Goal: Complete application form: Complete application form

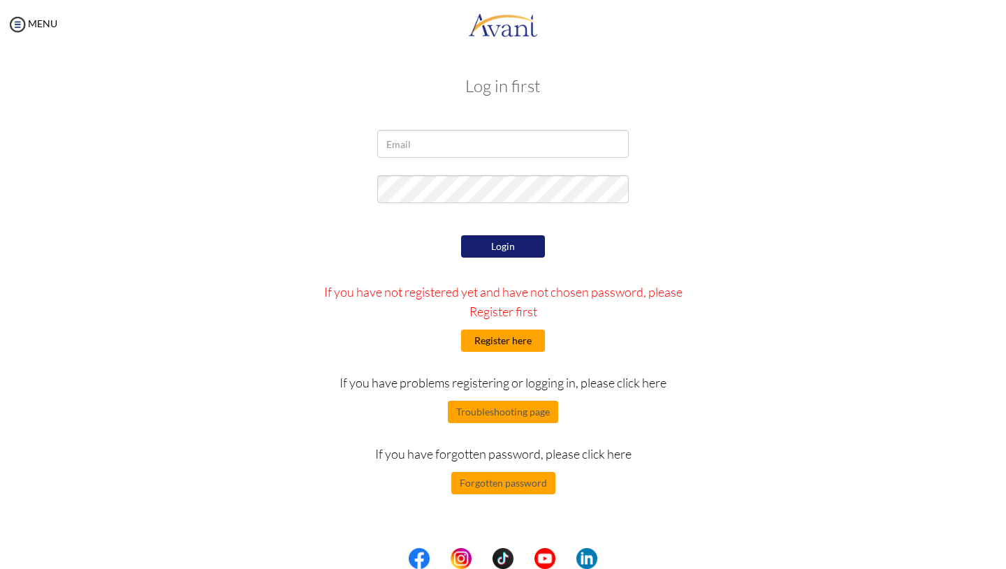
click at [505, 335] on button "Register here" at bounding box center [503, 341] width 84 height 22
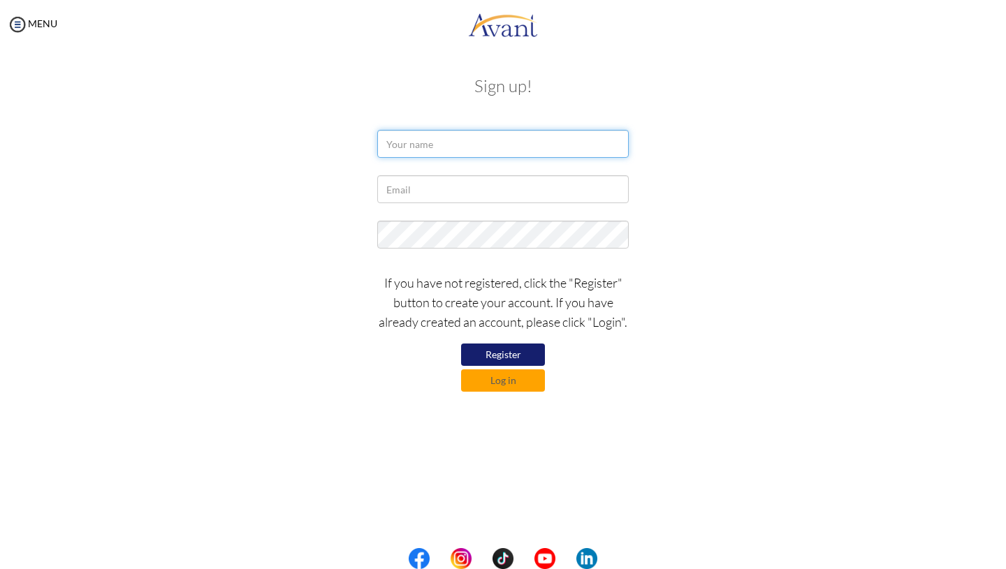
click at [459, 157] on input "text" at bounding box center [503, 144] width 252 height 28
type input "Trisha Alcala"
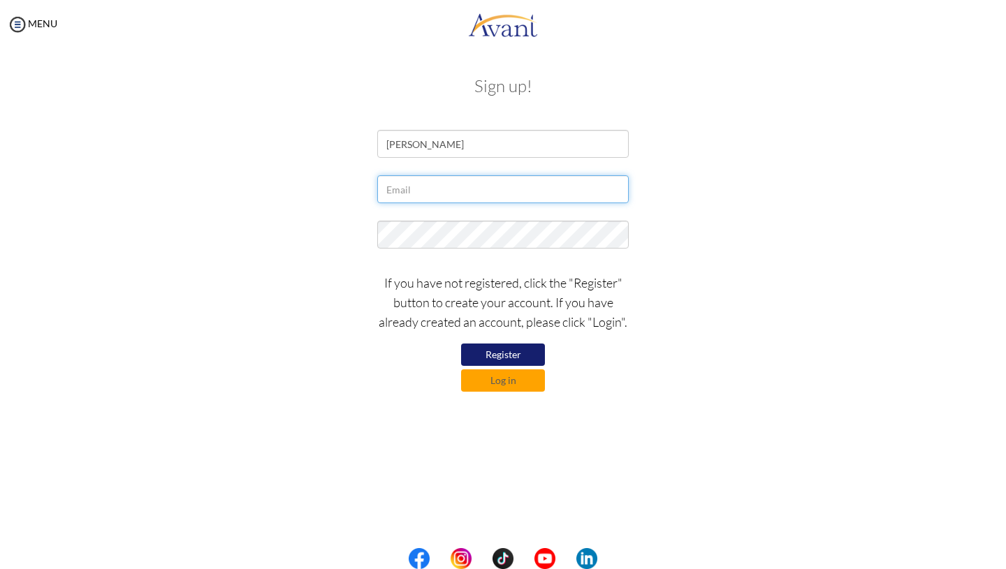
click at [401, 193] on input "text" at bounding box center [503, 189] width 252 height 28
type input "[EMAIL_ADDRESS][DOMAIN_NAME]"
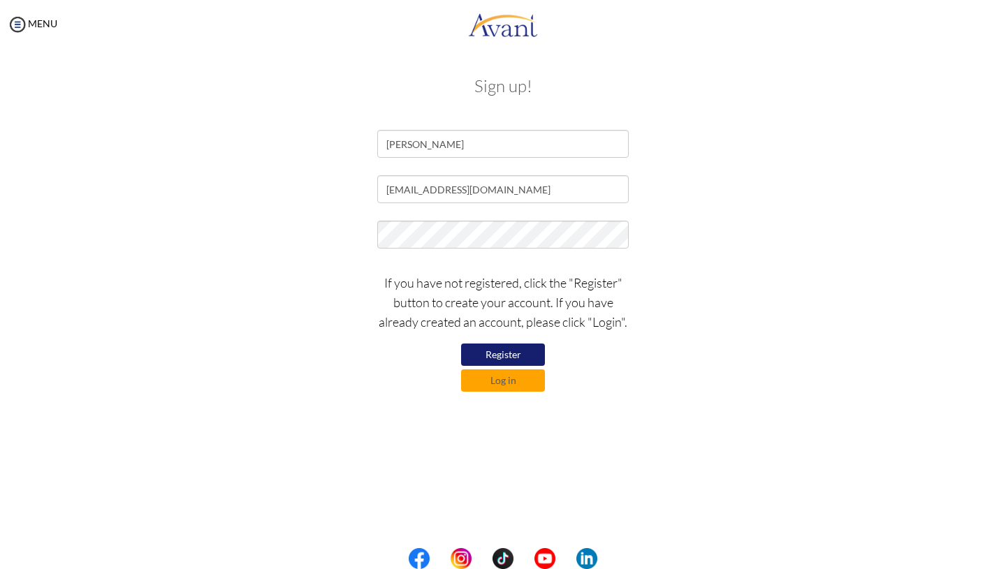
click at [514, 354] on button "Register" at bounding box center [503, 355] width 84 height 22
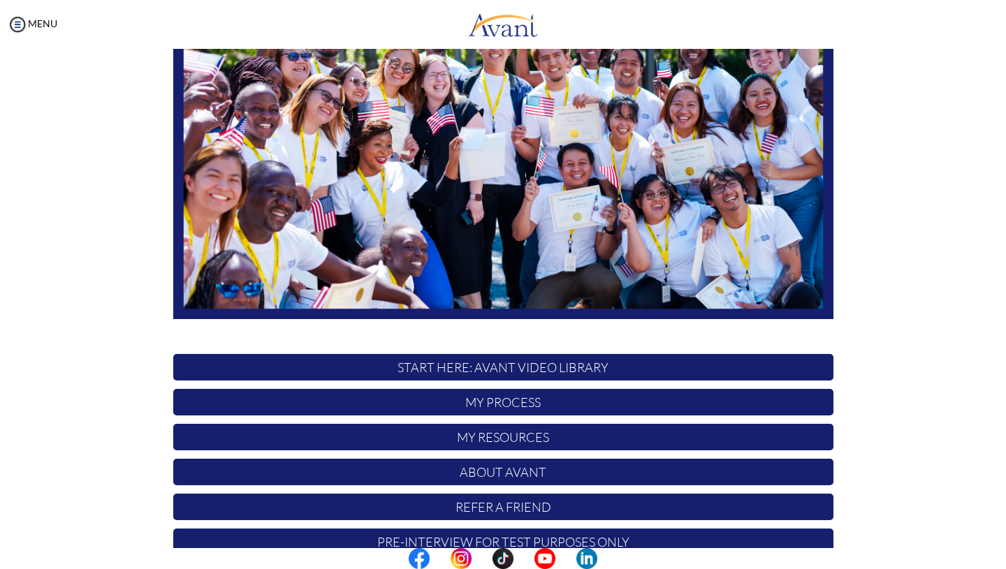
scroll to position [207, 0]
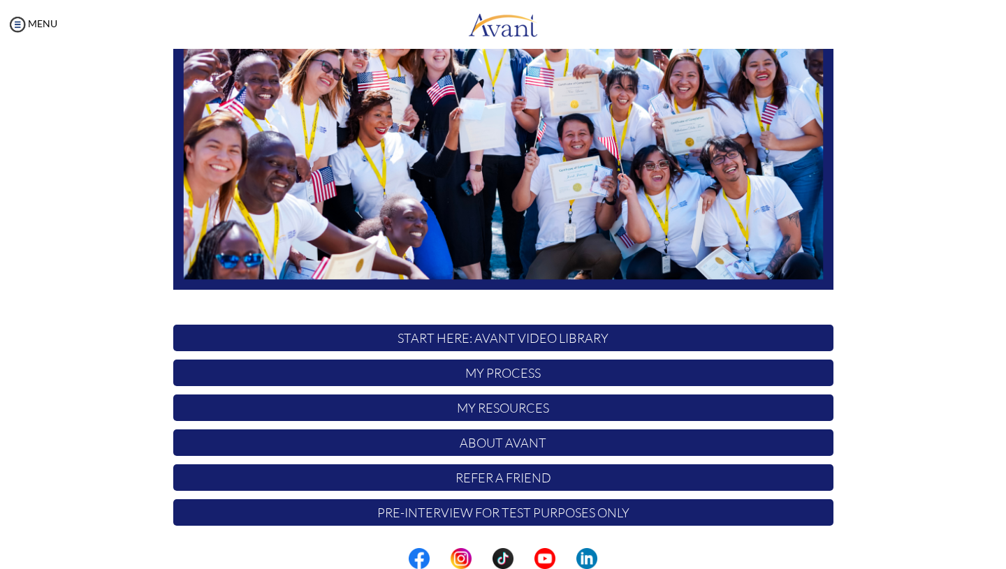
click at [484, 512] on p "Pre-Interview for test purposes only" at bounding box center [503, 513] width 660 height 27
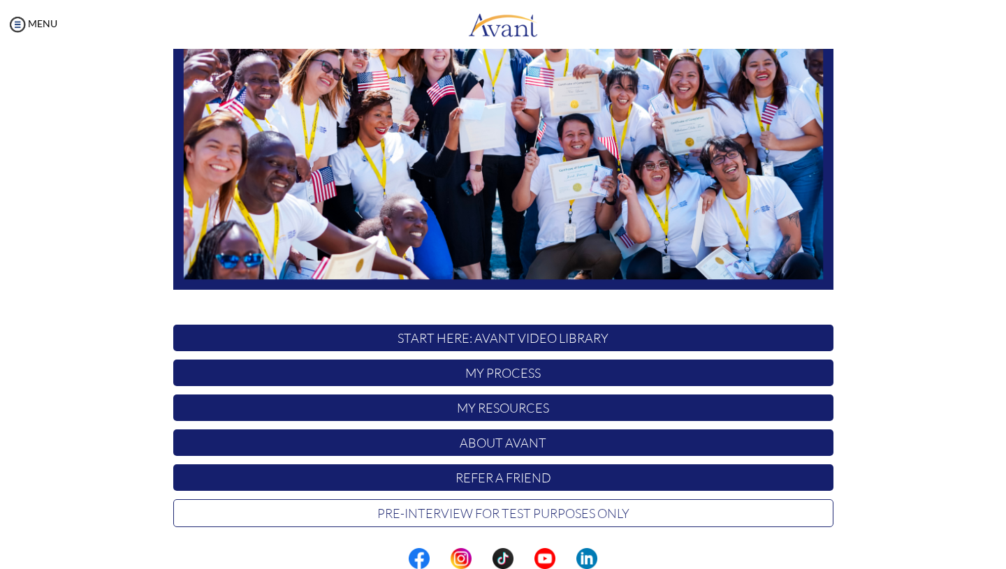
click at [484, 512] on p "Pre-Interview for test purposes only" at bounding box center [503, 514] width 660 height 28
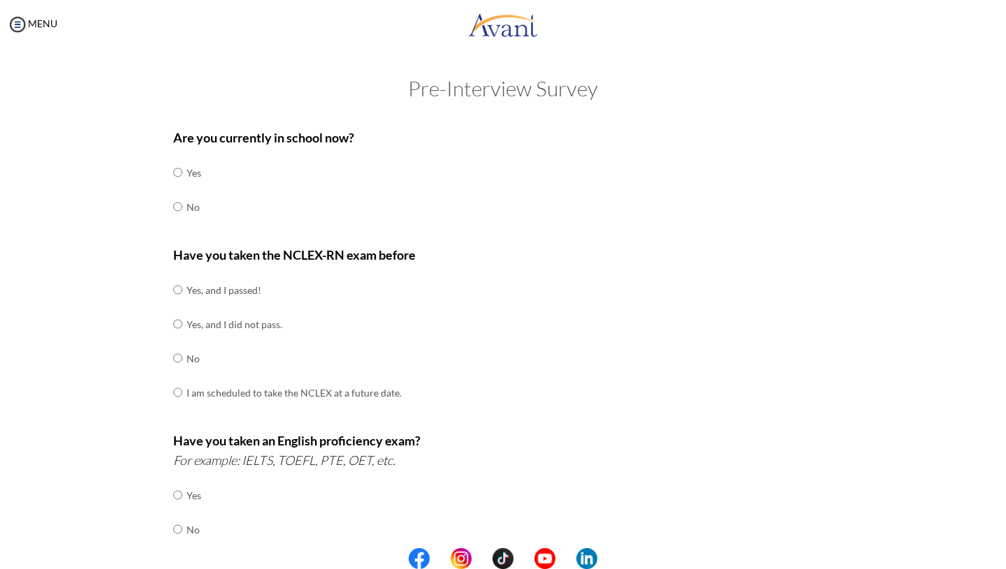
click at [182, 210] on td at bounding box center [184, 207] width 4 height 34
click at [174, 207] on input "radio" at bounding box center [177, 207] width 9 height 28
radio input "true"
click at [180, 289] on input "radio" at bounding box center [177, 290] width 9 height 28
radio input "true"
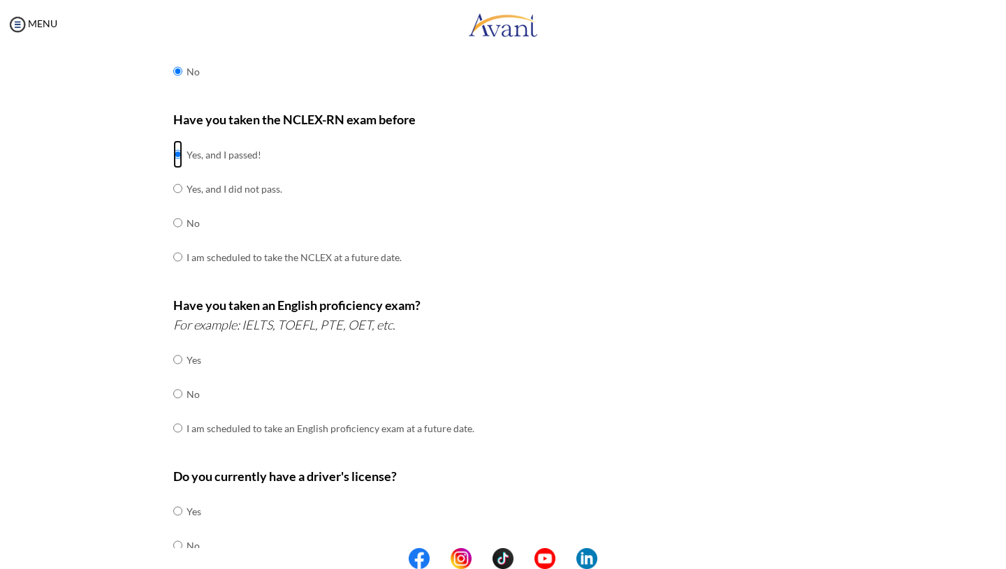
scroll to position [137, 0]
click at [180, 399] on input "radio" at bounding box center [177, 393] width 9 height 28
radio input "true"
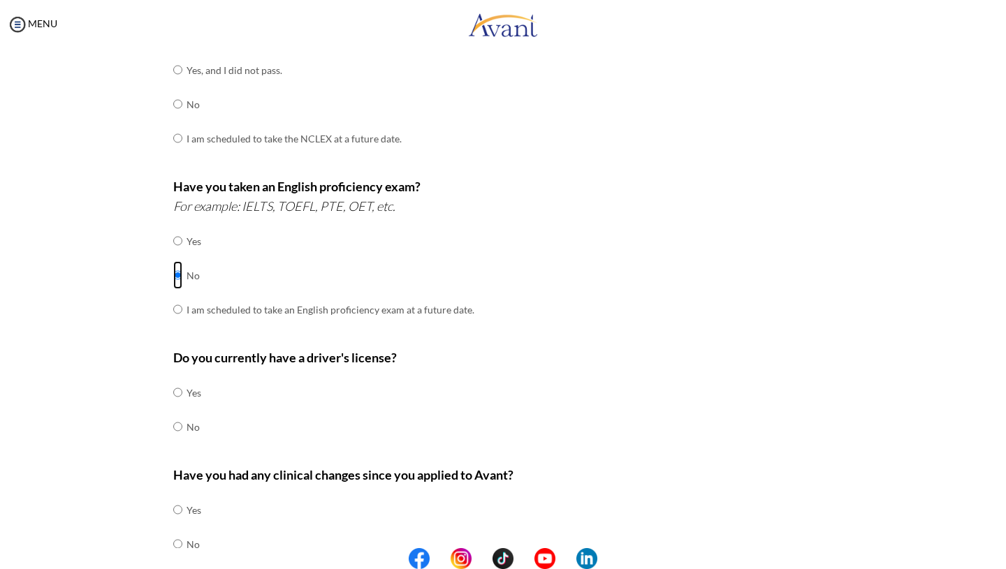
scroll to position [263, 0]
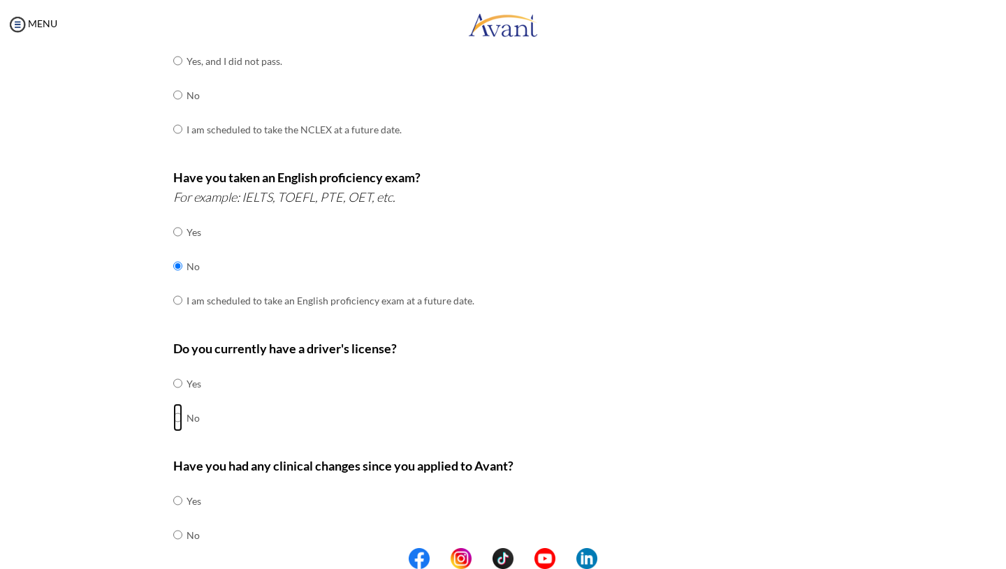
click at [177, 412] on input "radio" at bounding box center [177, 418] width 9 height 28
radio input "true"
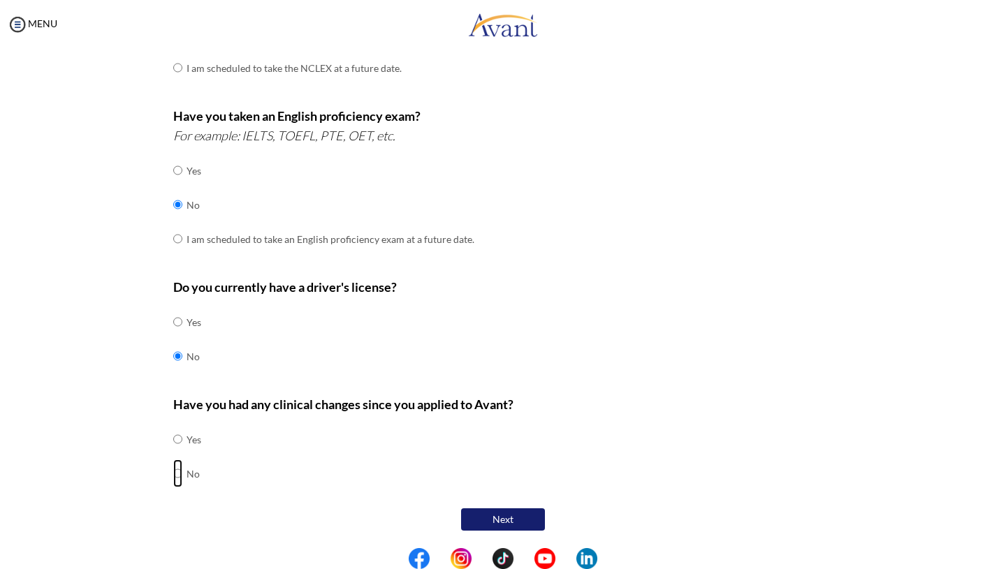
click at [175, 474] on input "radio" at bounding box center [177, 474] width 9 height 28
radio input "true"
click at [521, 516] on button "Next" at bounding box center [503, 520] width 84 height 22
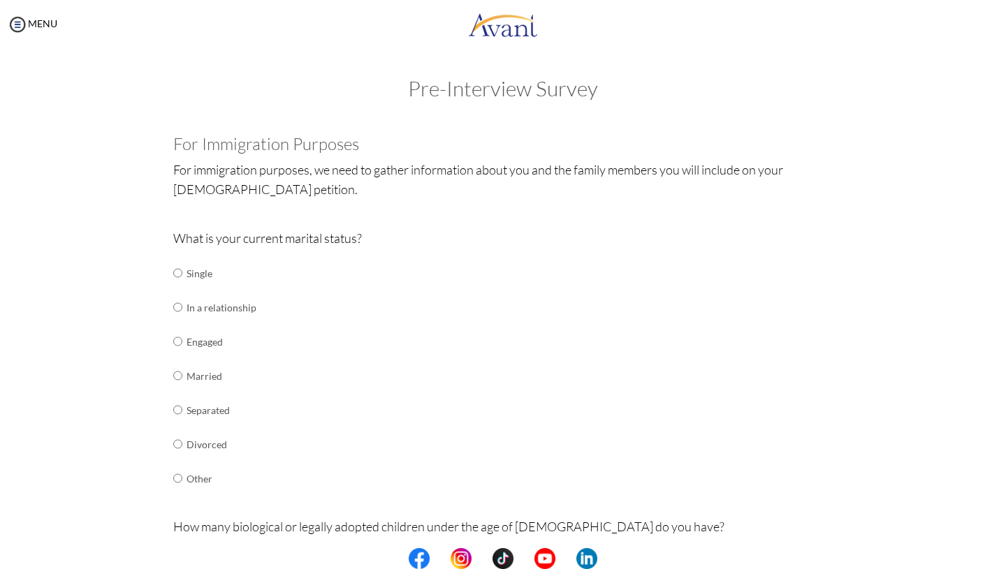
click at [198, 276] on td "Single" at bounding box center [222, 273] width 70 height 34
click at [192, 276] on td "Single" at bounding box center [222, 273] width 70 height 34
click at [180, 275] on input "radio" at bounding box center [177, 273] width 9 height 28
radio input "true"
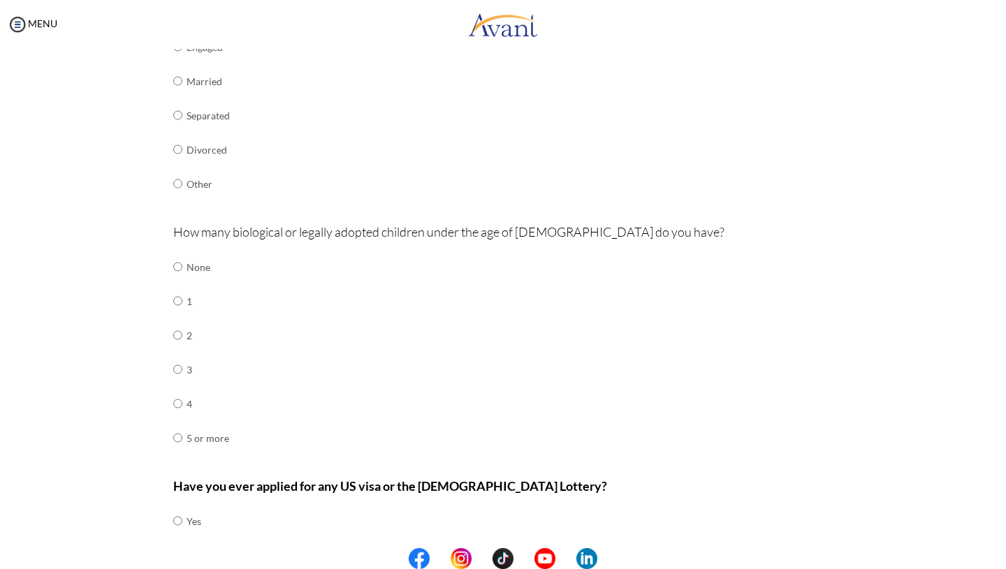
scroll to position [337, 0]
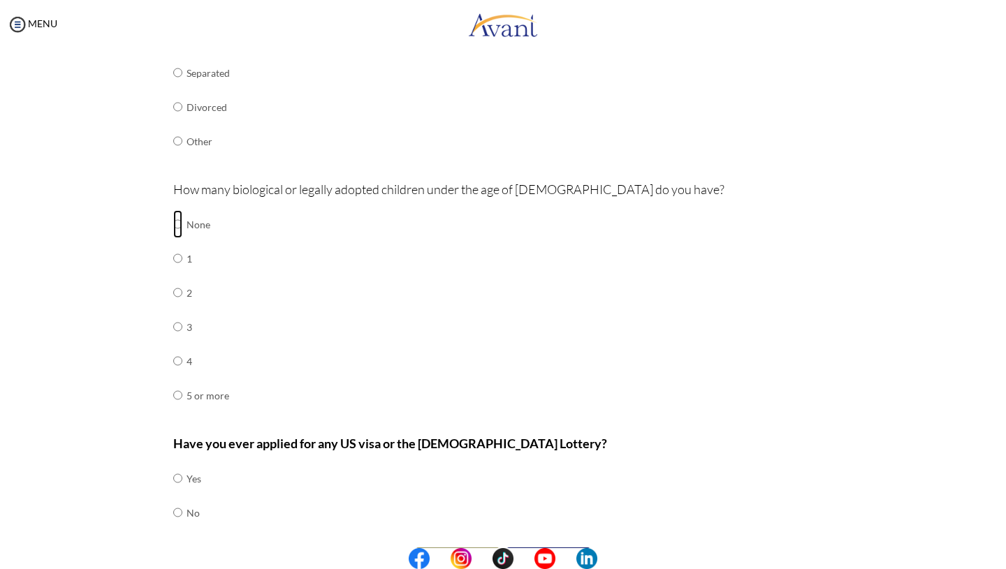
click at [181, 227] on input "radio" at bounding box center [177, 224] width 9 height 28
radio input "true"
click at [187, 515] on td "No" at bounding box center [194, 513] width 15 height 34
click at [178, 514] on input "radio" at bounding box center [177, 513] width 9 height 28
radio input "true"
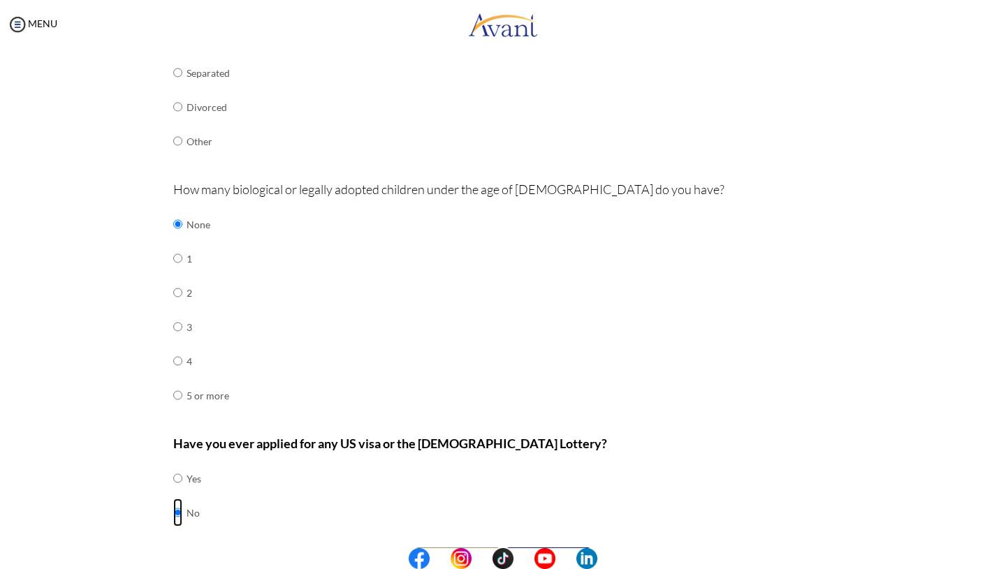
scroll to position [377, 0]
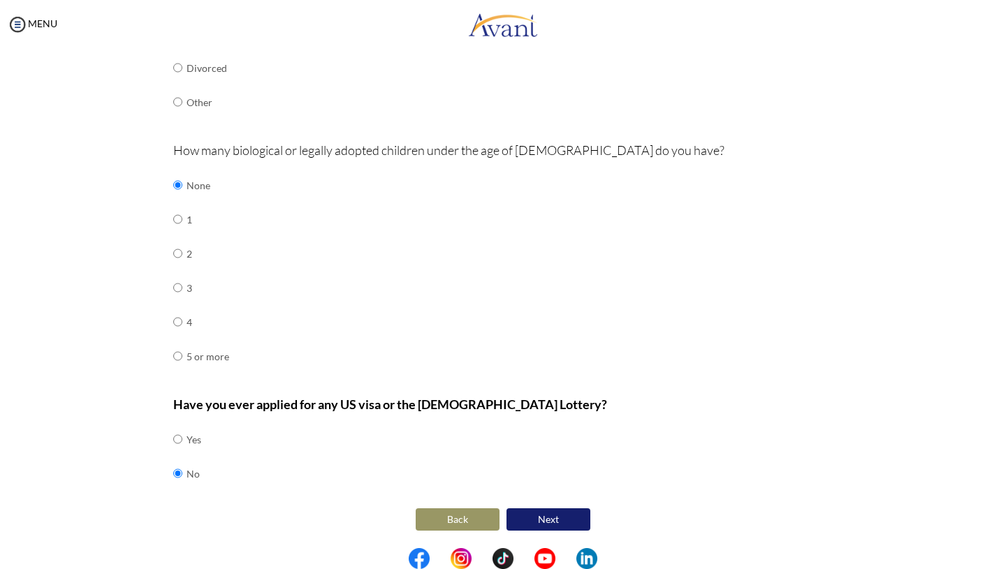
click at [544, 523] on button "Next" at bounding box center [549, 520] width 84 height 22
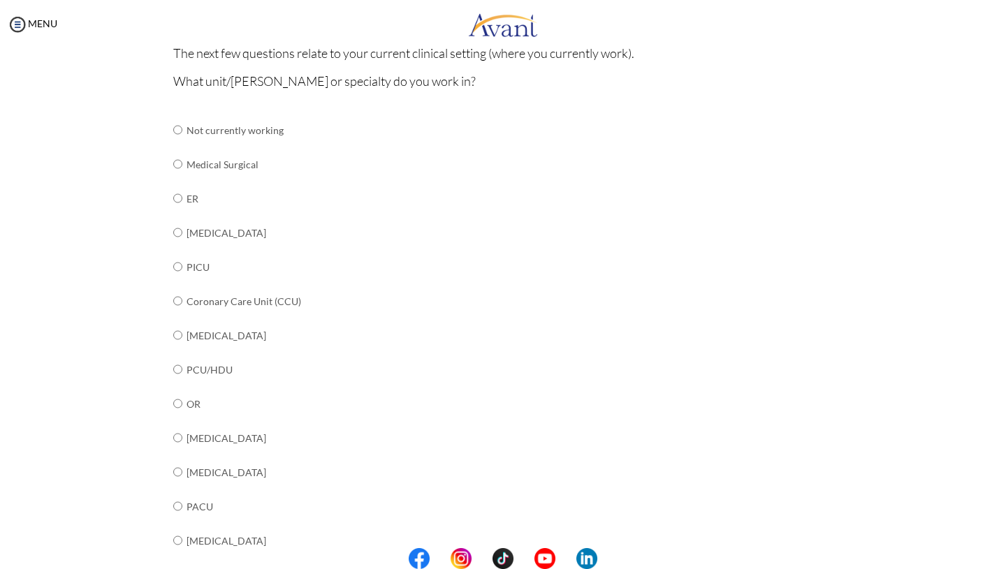
scroll to position [145, 0]
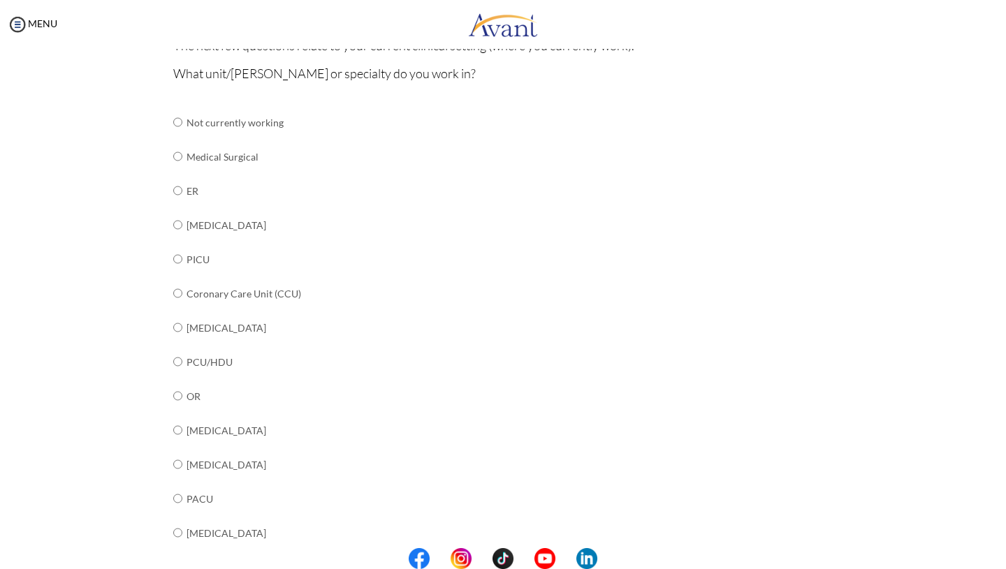
click at [194, 226] on td "[MEDICAL_DATA]" at bounding box center [296, 225] width 219 height 34
click at [176, 228] on input "radio" at bounding box center [177, 225] width 9 height 28
radio input "true"
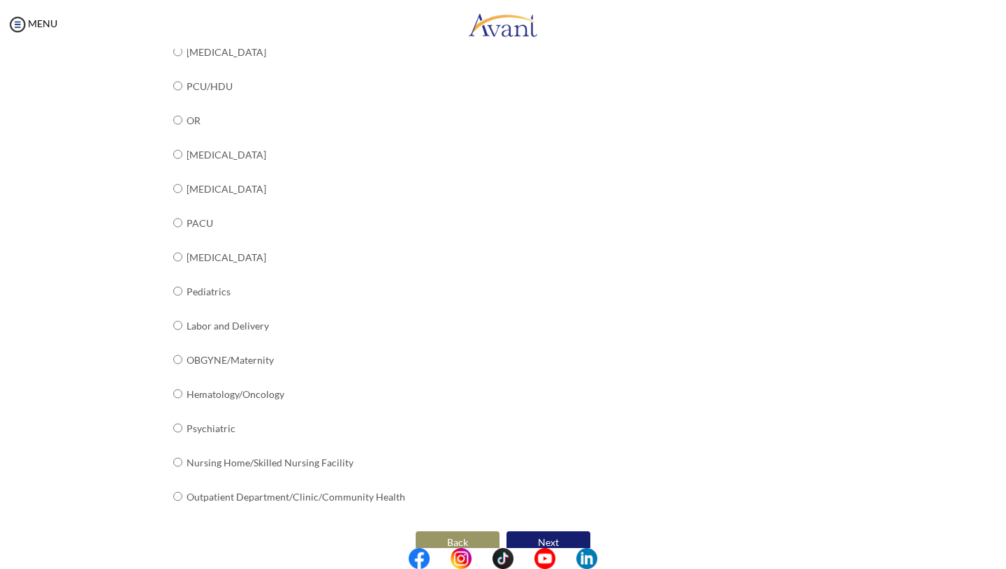
scroll to position [444, 0]
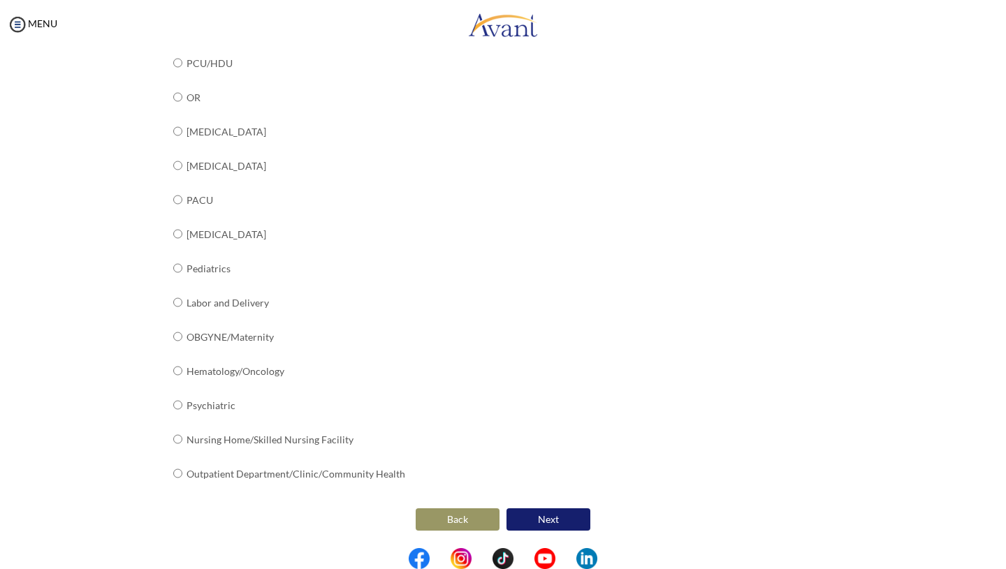
click at [561, 527] on button "Next" at bounding box center [549, 520] width 84 height 22
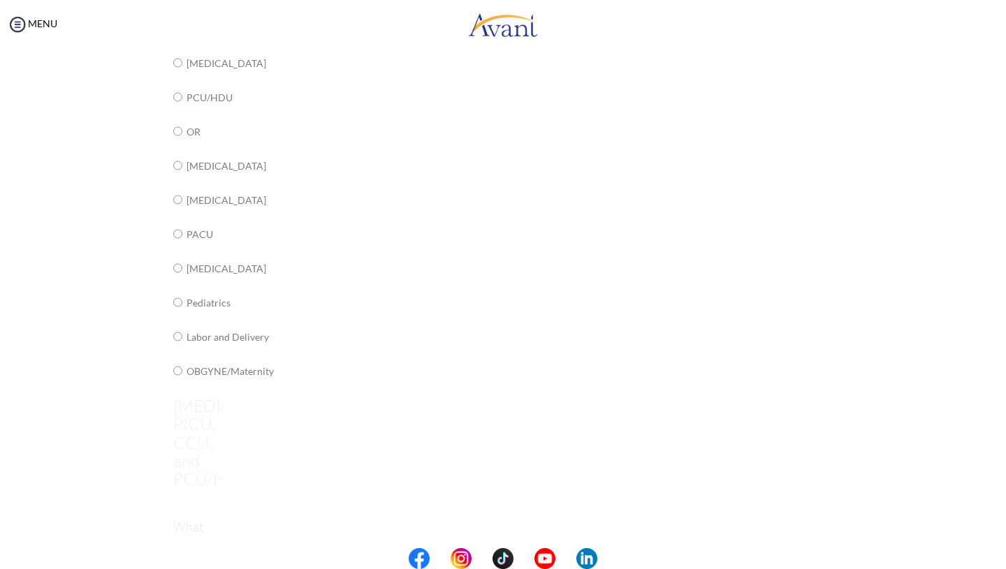
scroll to position [28, 0]
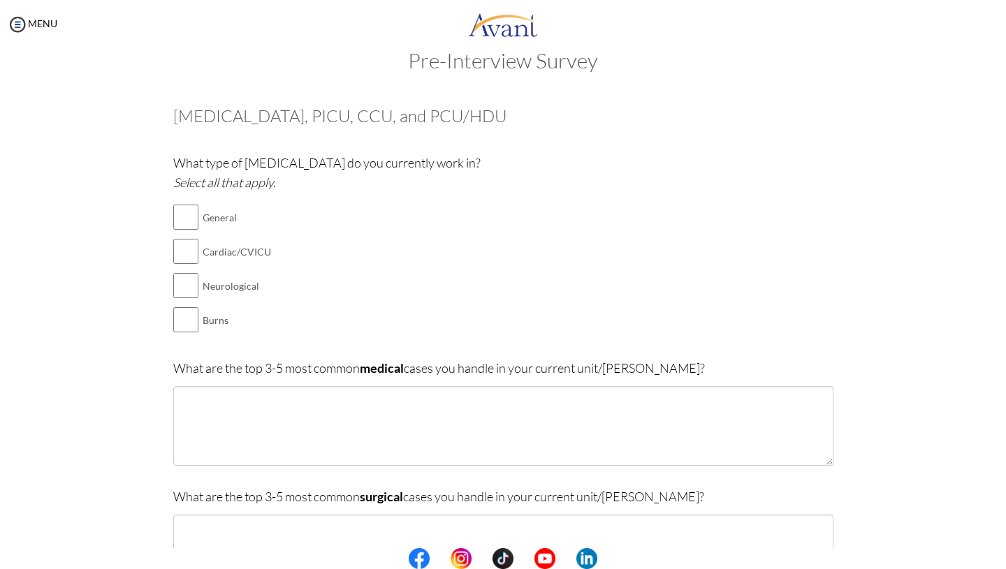
click at [217, 222] on td "General" at bounding box center [237, 218] width 68 height 34
click at [188, 219] on input "checkbox" at bounding box center [185, 217] width 25 height 28
checkbox input "true"
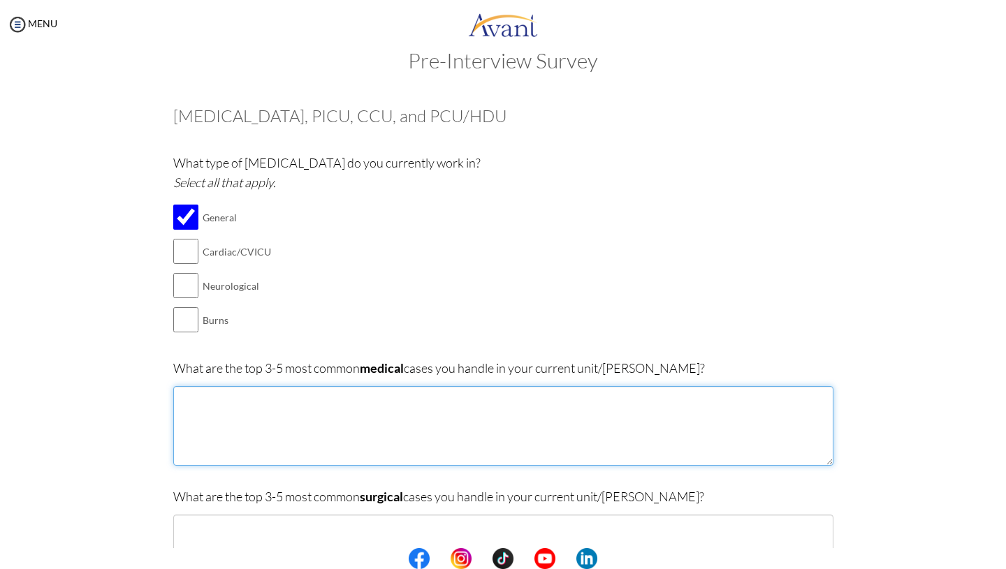
click at [291, 456] on textarea at bounding box center [503, 426] width 660 height 80
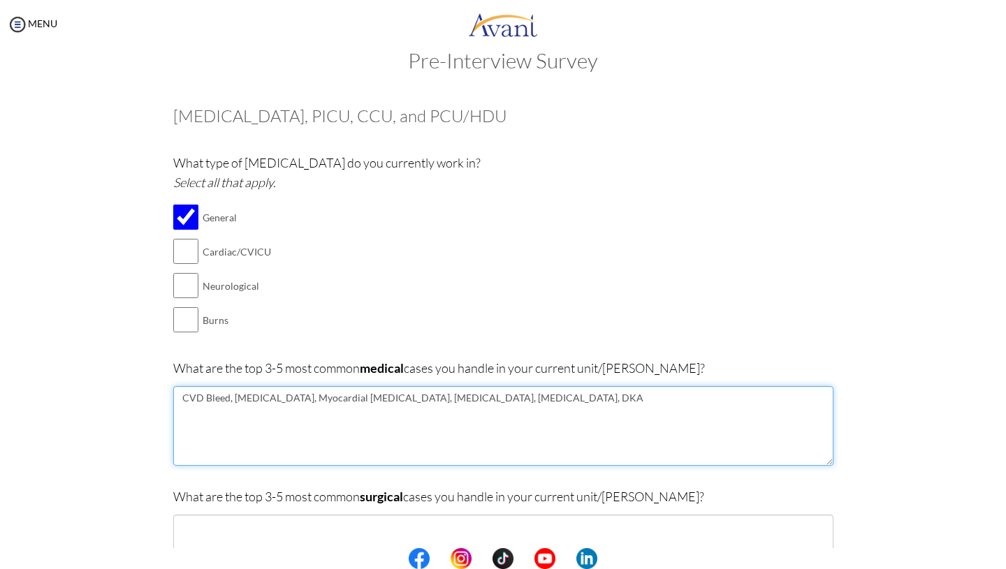
click at [418, 402] on textarea "CVD Bleed, [MEDICAL_DATA], Myocardial [MEDICAL_DATA], [MEDICAL_DATA], [MEDICAL_…" at bounding box center [503, 426] width 660 height 80
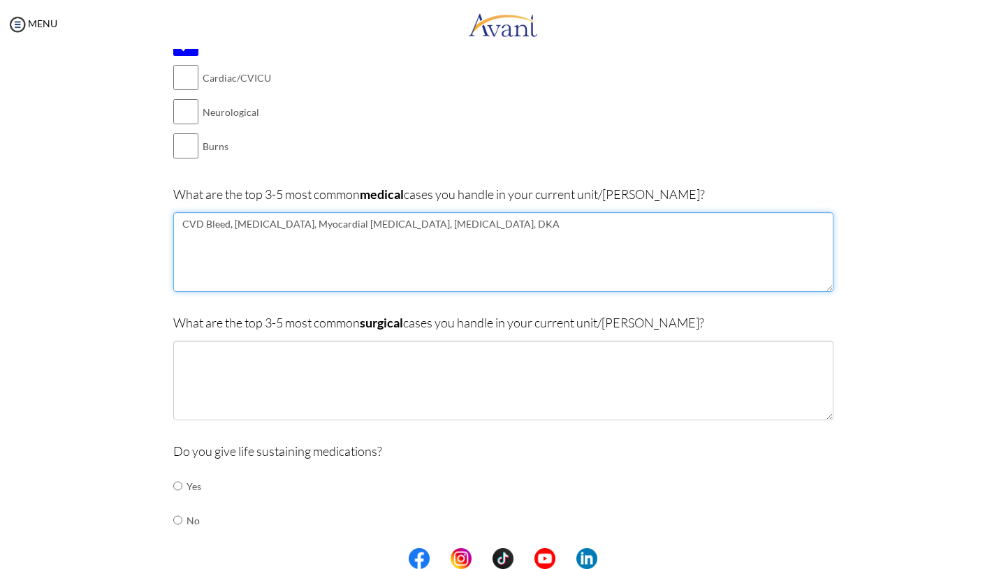
scroll to position [226, 0]
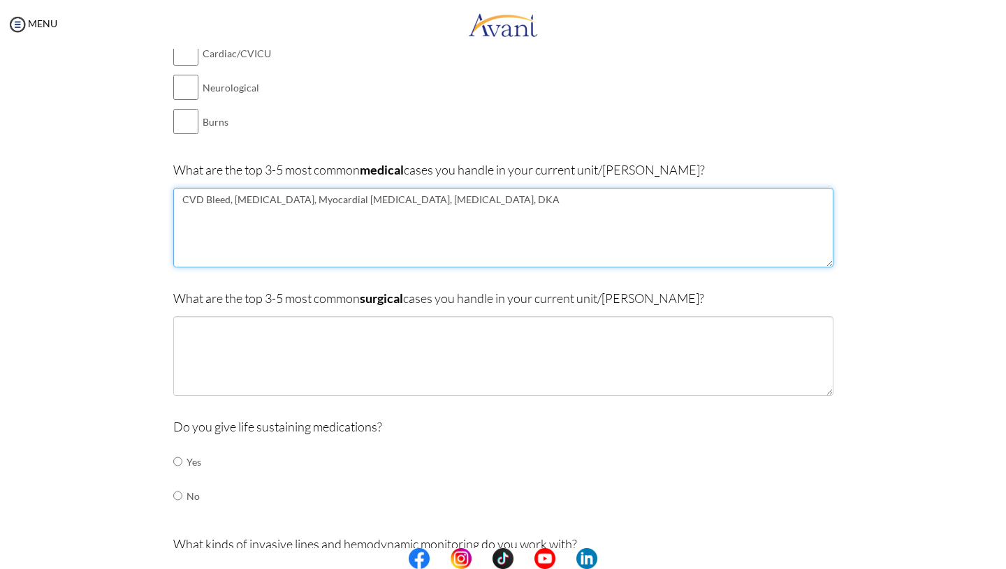
type textarea "CVD Bleed, [MEDICAL_DATA], Myocardial [MEDICAL_DATA], [MEDICAL_DATA], DKA"
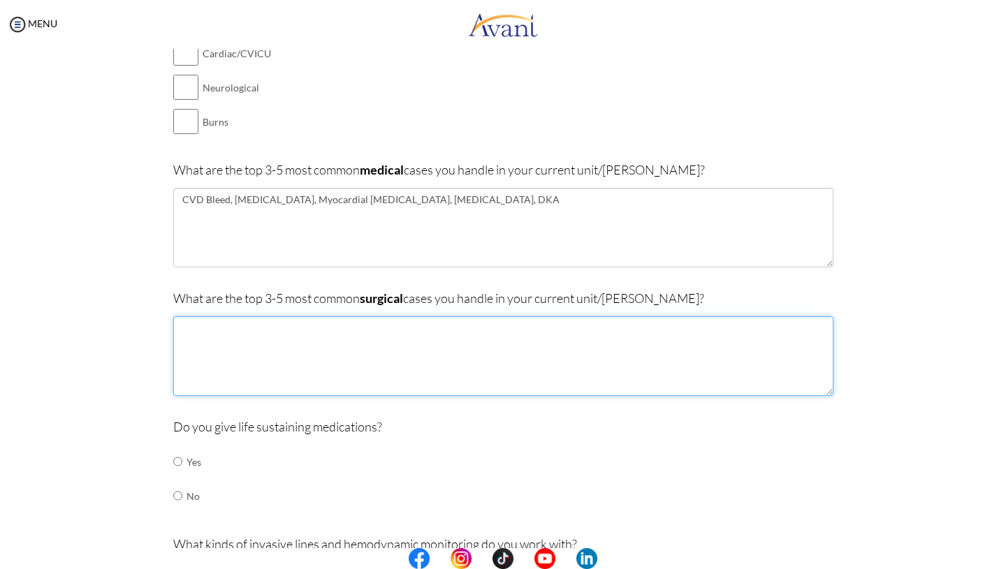
click at [528, 365] on textarea at bounding box center [503, 356] width 660 height 80
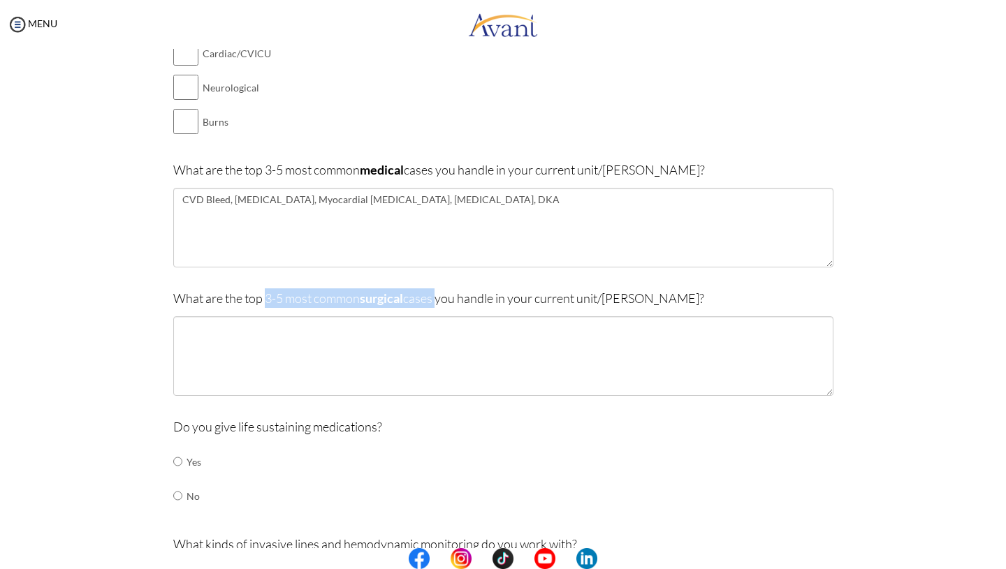
drag, startPoint x: 267, startPoint y: 297, endPoint x: 439, endPoint y: 299, distance: 171.9
click at [439, 299] on p "What are the top 3-5 most common surgical cases you handle in your current unit…" at bounding box center [503, 299] width 660 height 20
copy p "3-5 most common surgical cases"
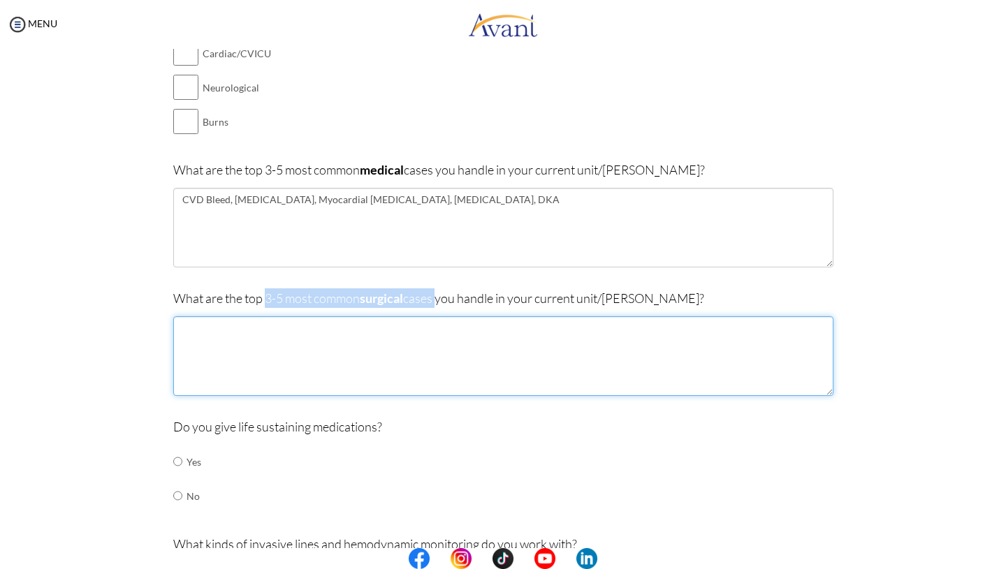
click at [316, 379] on textarea at bounding box center [503, 356] width 660 height 80
click at [316, 379] on textarea "[MEDICAL_DATA]," at bounding box center [503, 356] width 660 height 80
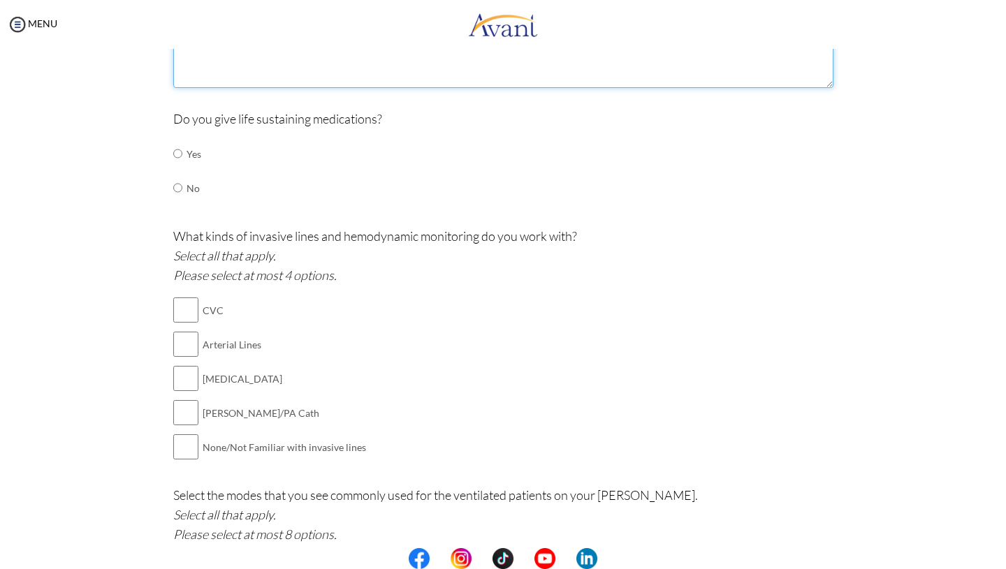
scroll to position [536, 0]
type textarea "[MEDICAL_DATA], [MEDICAL_DATA], [MEDICAL_DATA]"
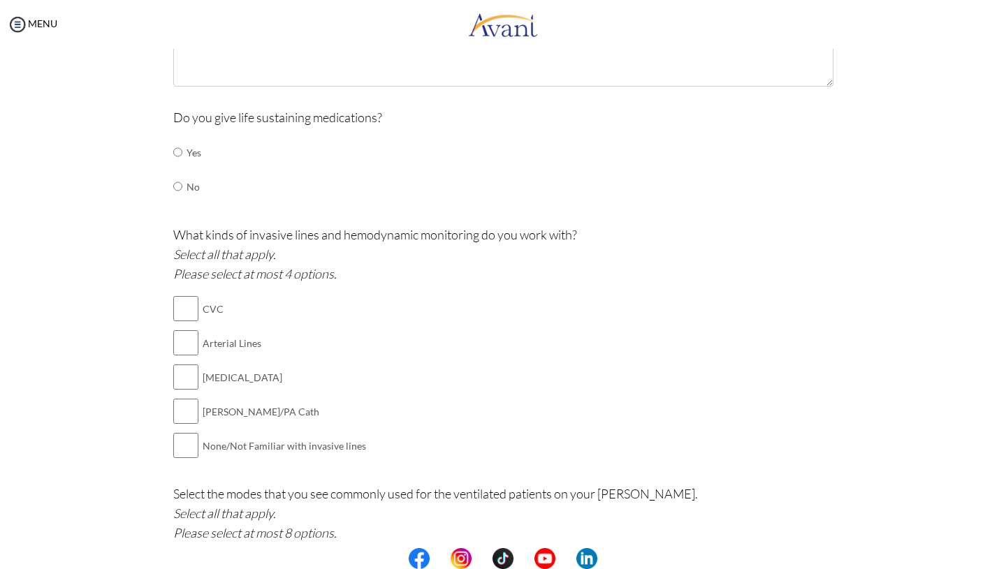
click at [197, 160] on td "Yes" at bounding box center [194, 153] width 15 height 34
click at [180, 152] on input "radio" at bounding box center [177, 152] width 9 height 28
radio input "true"
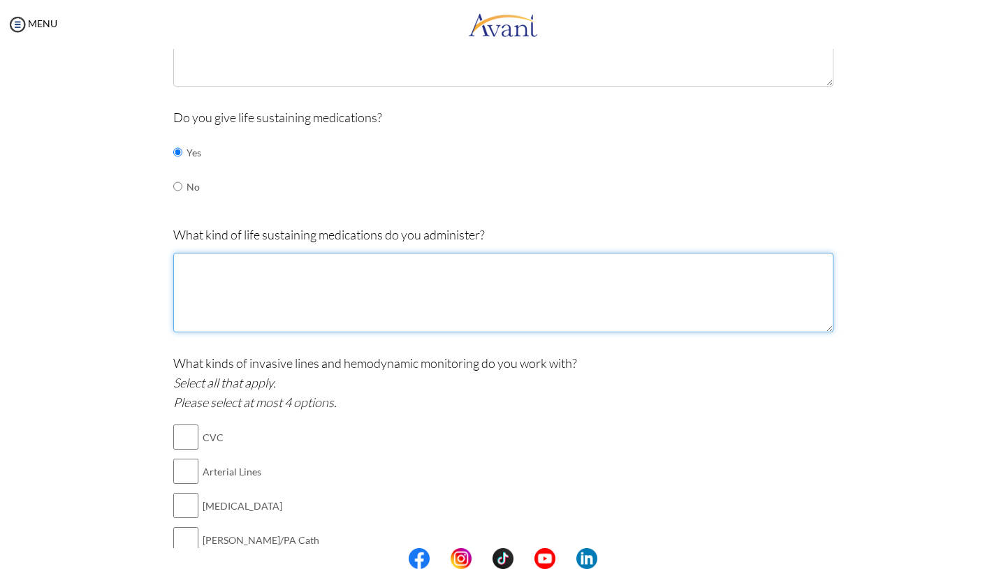
click at [324, 289] on textarea at bounding box center [503, 293] width 660 height 80
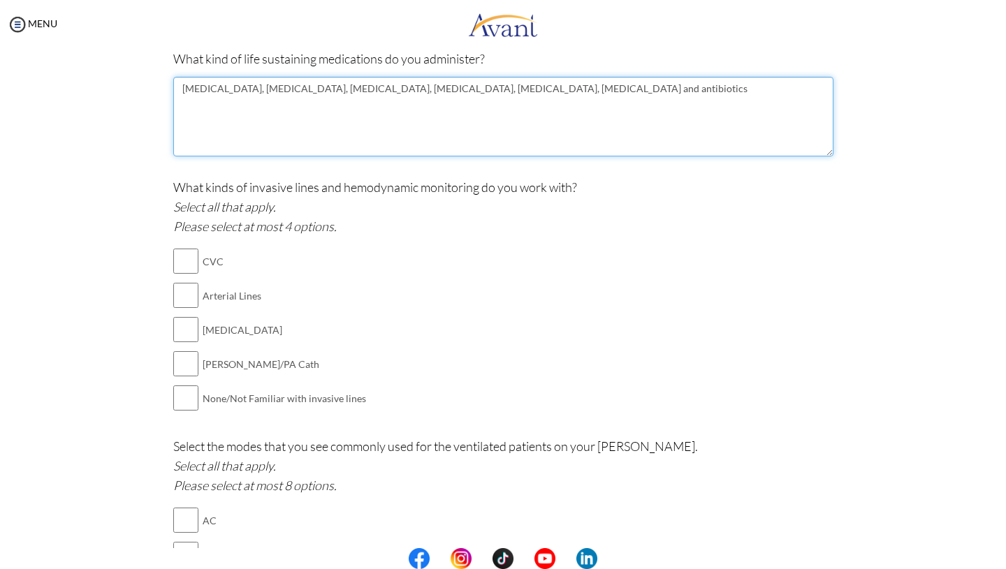
scroll to position [719, 0]
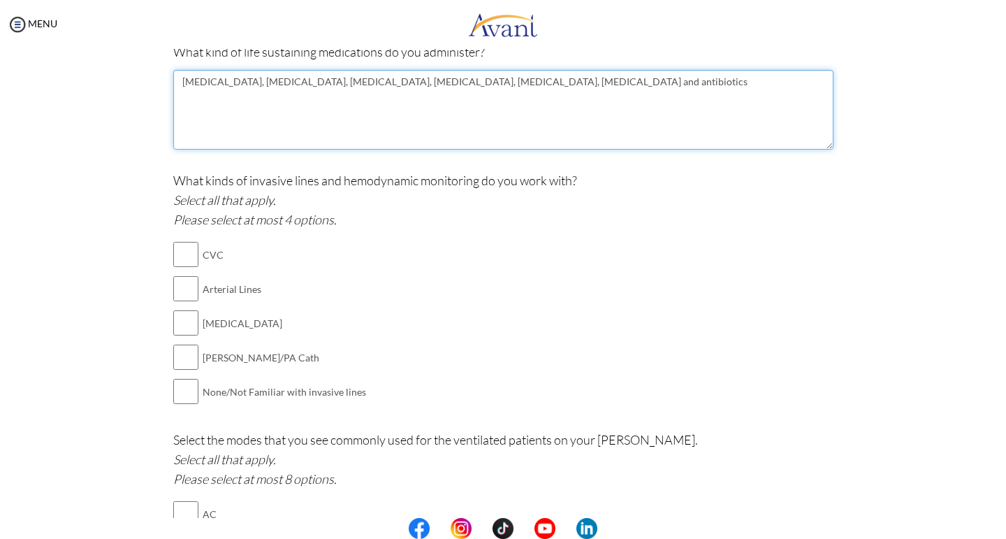
type textarea "[MEDICAL_DATA], [MEDICAL_DATA], [MEDICAL_DATA], [MEDICAL_DATA], [MEDICAL_DATA],…"
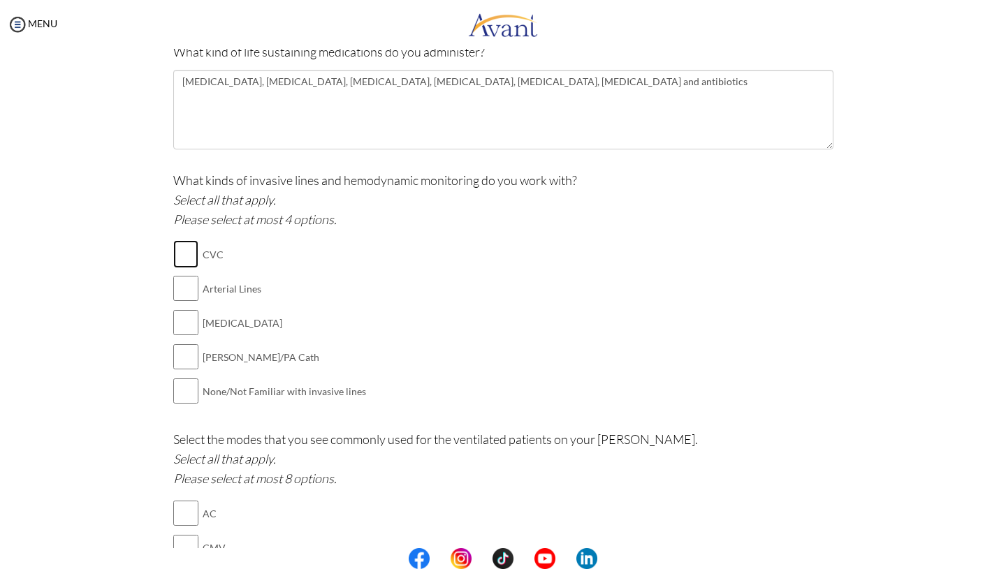
click at [190, 262] on input "checkbox" at bounding box center [185, 254] width 25 height 28
checkbox input "true"
click at [189, 285] on input "checkbox" at bounding box center [185, 289] width 25 height 28
checkbox input "true"
click at [173, 356] on input "checkbox" at bounding box center [185, 357] width 25 height 28
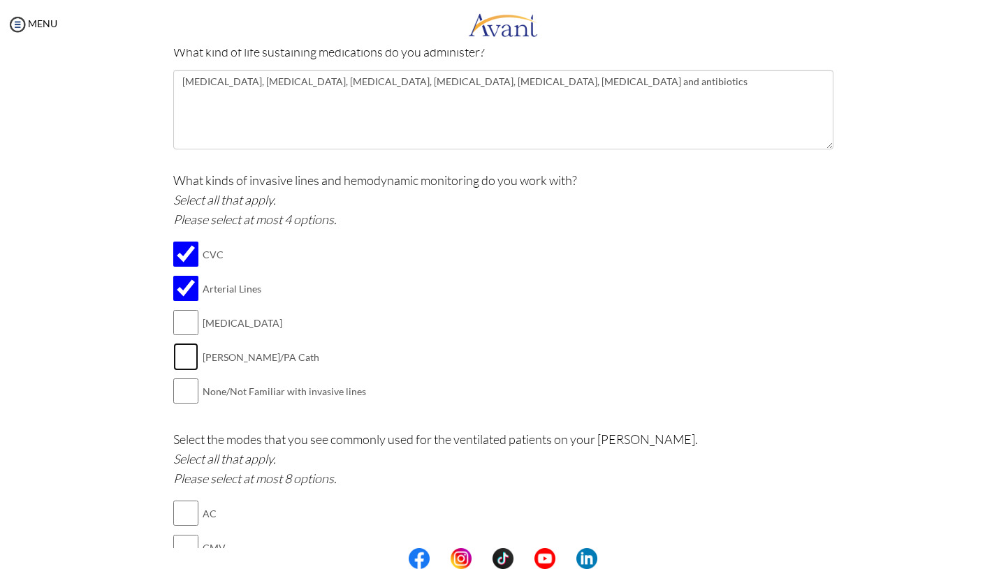
checkbox input "true"
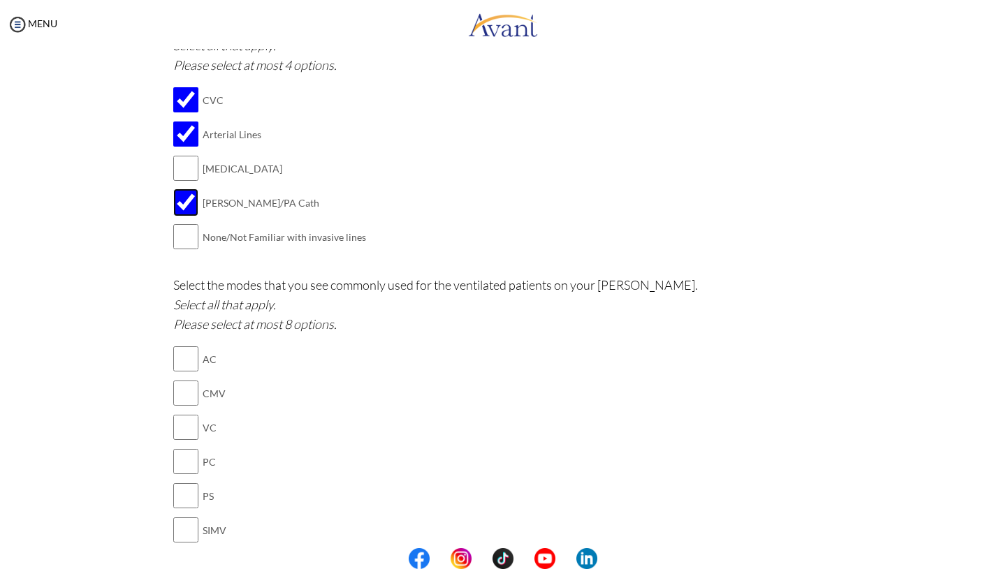
scroll to position [893, 0]
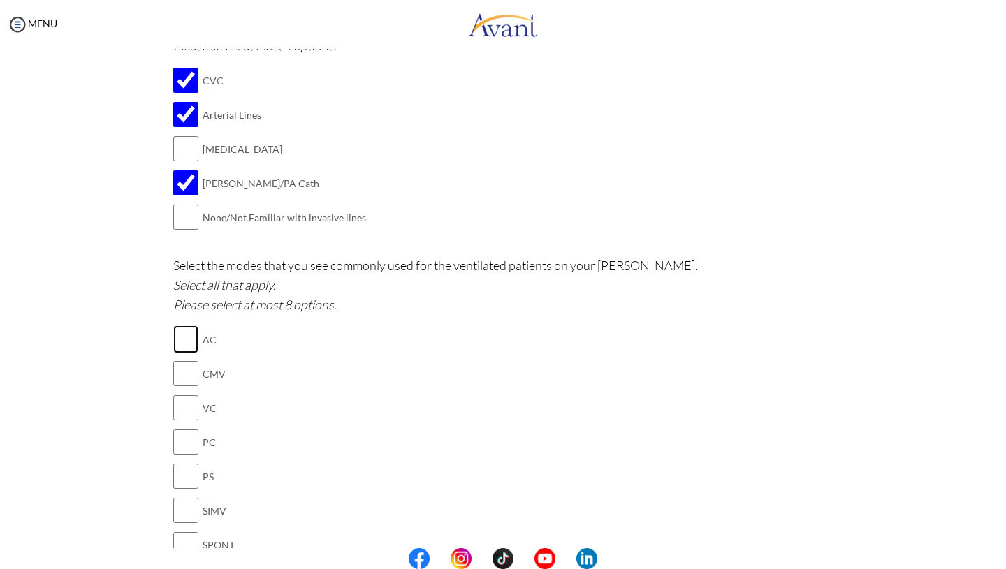
click at [182, 340] on input "checkbox" at bounding box center [185, 340] width 25 height 28
checkbox input "true"
click at [191, 377] on input "checkbox" at bounding box center [185, 374] width 25 height 28
checkbox input "true"
click at [192, 409] on input "checkbox" at bounding box center [185, 408] width 25 height 28
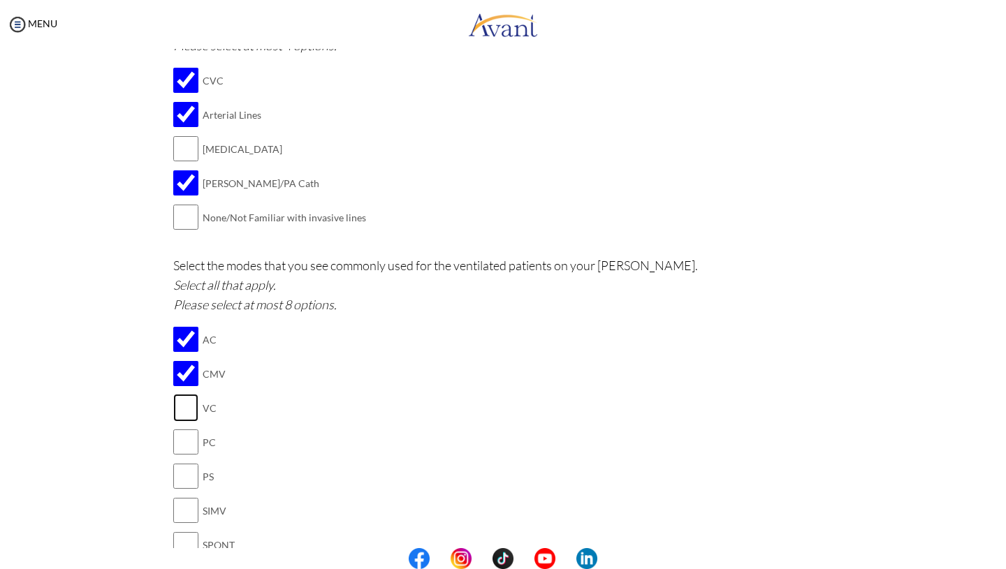
checkbox input "true"
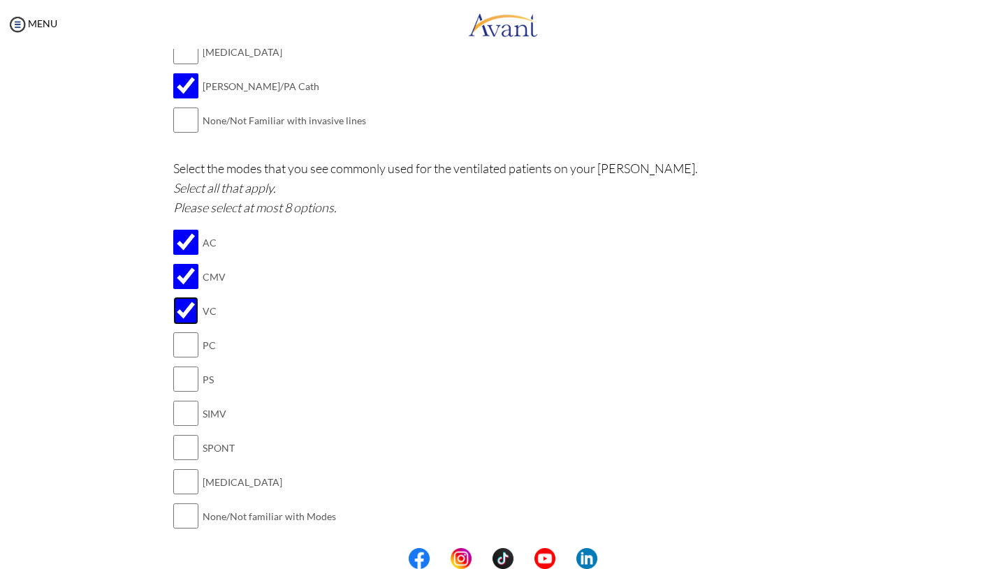
scroll to position [996, 0]
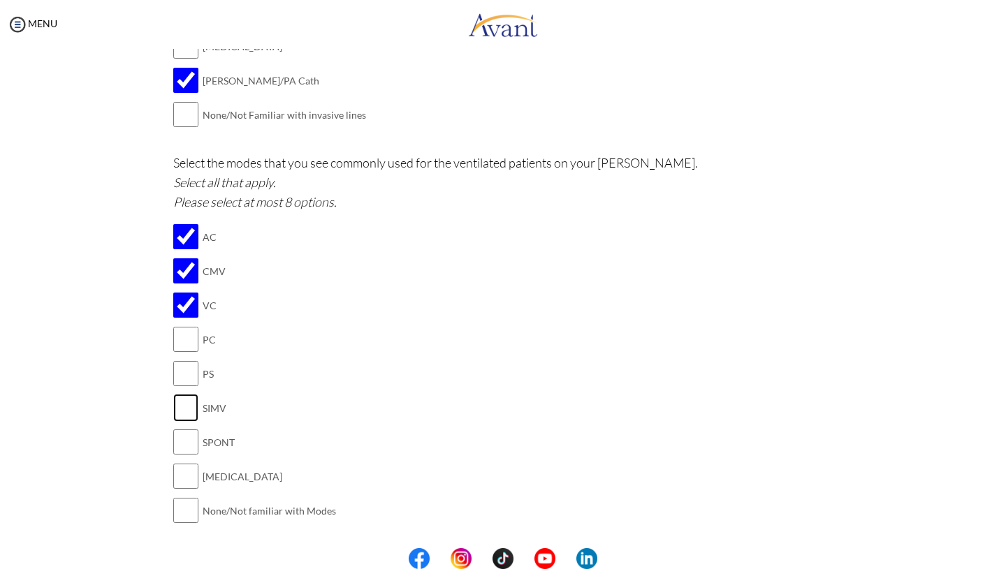
click at [192, 409] on input "checkbox" at bounding box center [185, 408] width 25 height 28
checkbox input "true"
click at [184, 370] on input "checkbox" at bounding box center [185, 374] width 25 height 28
checkbox input "true"
click at [185, 340] on input "checkbox" at bounding box center [185, 340] width 25 height 28
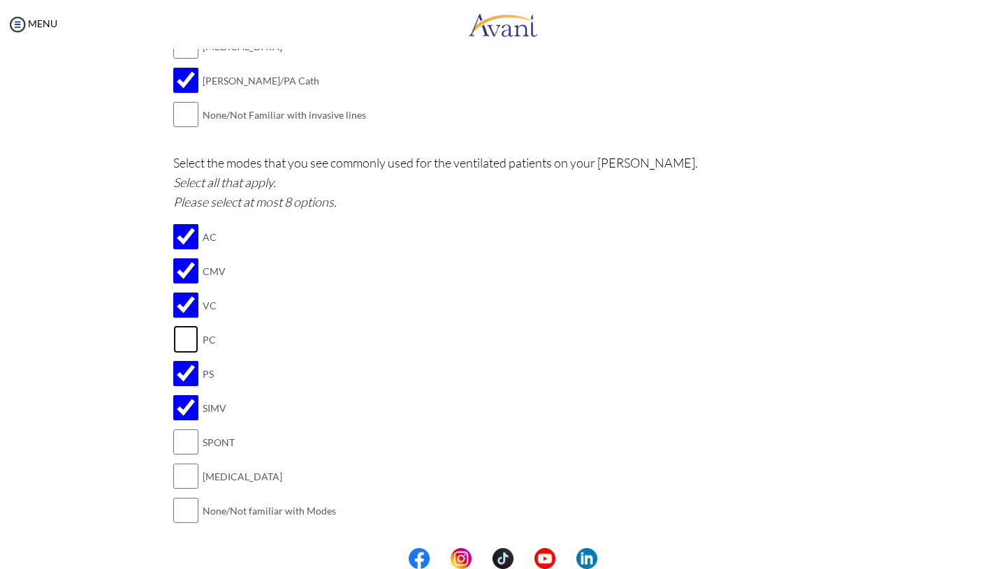
checkbox input "true"
click at [187, 486] on input "checkbox" at bounding box center [185, 477] width 25 height 28
checkbox input "true"
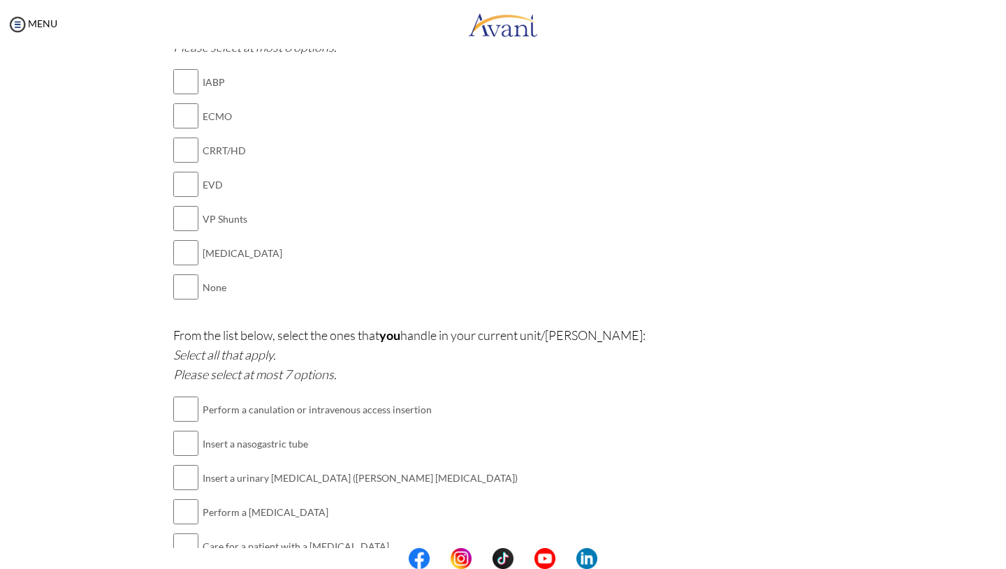
scroll to position [1554, 0]
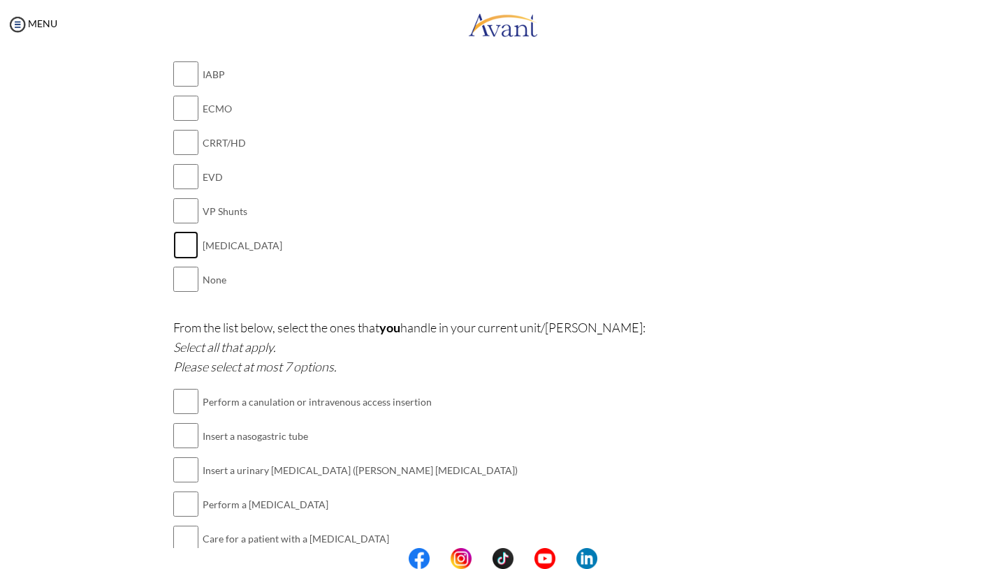
click at [179, 242] on input "checkbox" at bounding box center [185, 245] width 25 height 28
checkbox input "true"
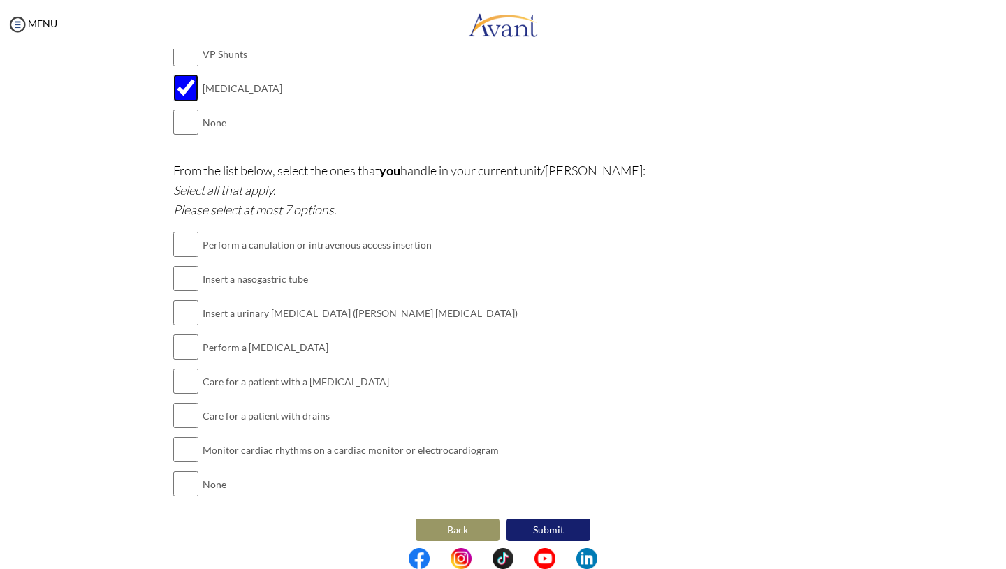
scroll to position [1714, 0]
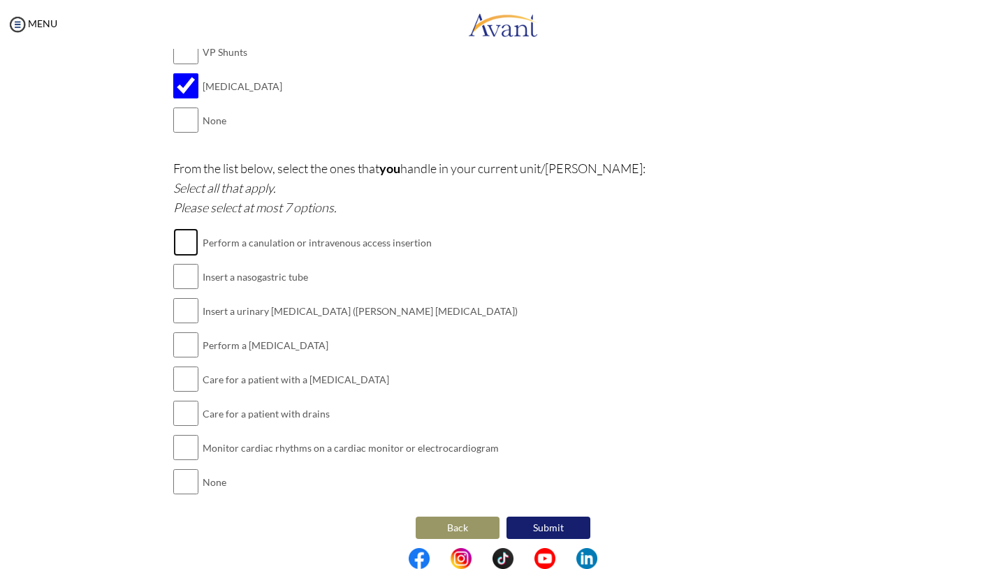
click at [181, 238] on input "checkbox" at bounding box center [185, 242] width 25 height 28
checkbox input "true"
click at [173, 277] on input "checkbox" at bounding box center [185, 277] width 25 height 28
checkbox input "true"
click at [185, 307] on input "checkbox" at bounding box center [185, 311] width 25 height 28
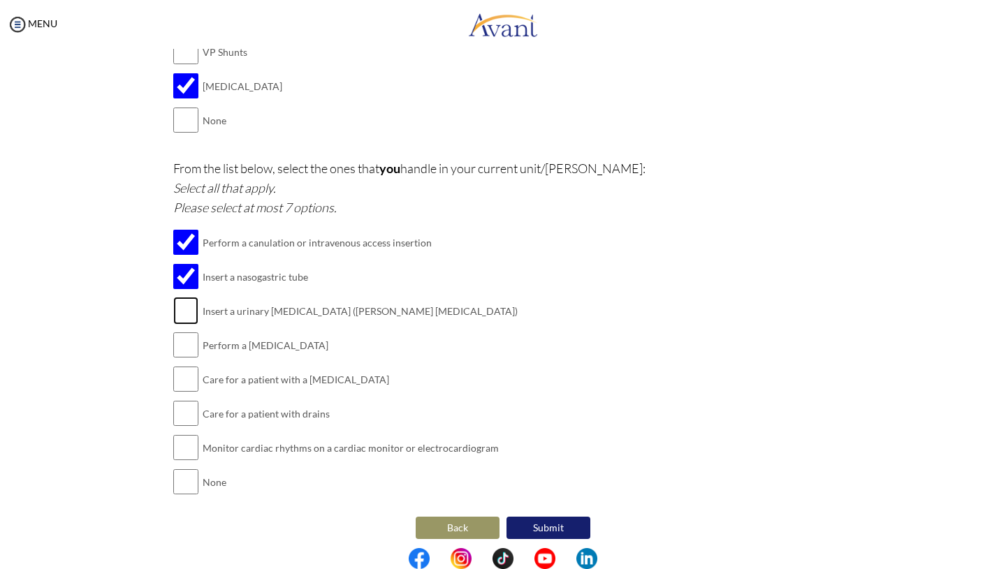
checkbox input "true"
click at [189, 341] on input "checkbox" at bounding box center [185, 345] width 25 height 28
checkbox input "true"
click at [185, 383] on input "checkbox" at bounding box center [185, 379] width 25 height 28
checkbox input "true"
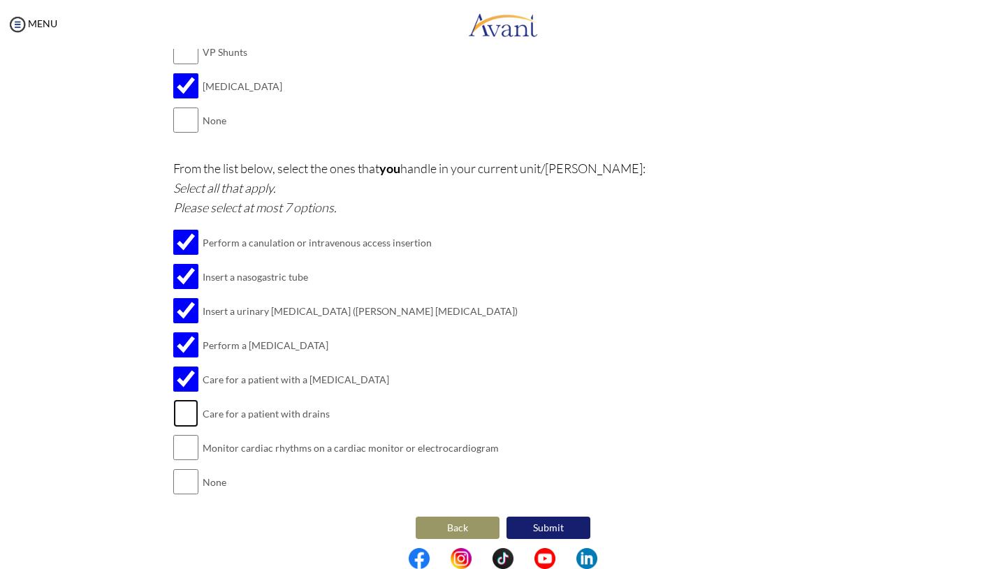
click at [185, 412] on input "checkbox" at bounding box center [185, 414] width 25 height 28
checkbox input "true"
click at [187, 439] on input "checkbox" at bounding box center [185, 448] width 25 height 28
checkbox input "true"
click at [562, 530] on button "Submit" at bounding box center [549, 528] width 84 height 22
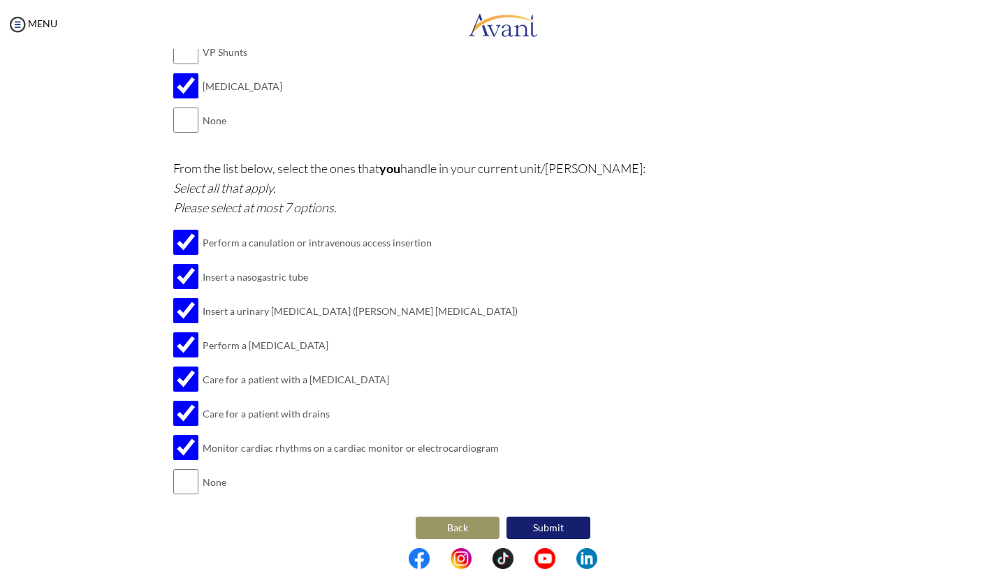
scroll to position [0, 0]
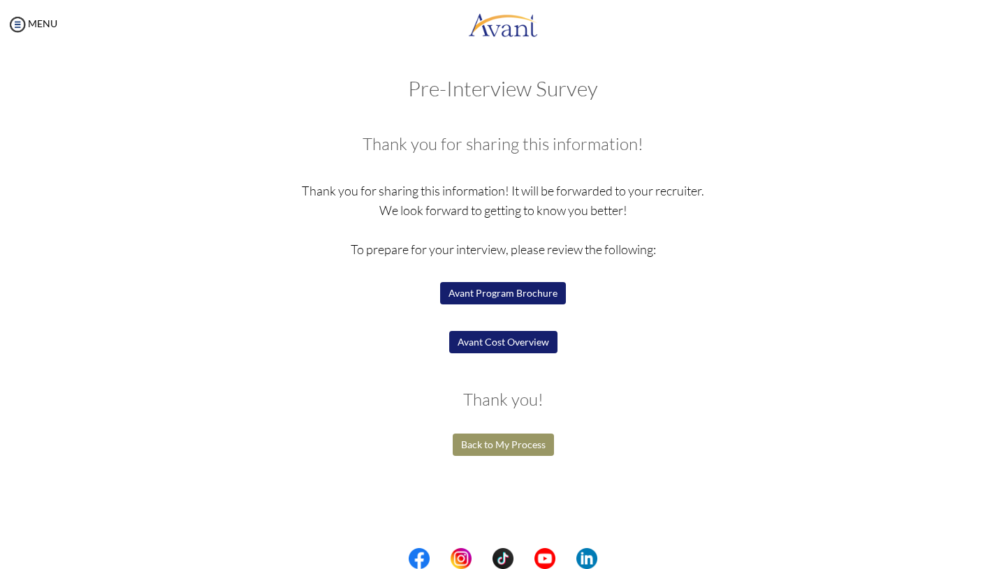
click at [525, 443] on button "Back to My Process" at bounding box center [503, 445] width 101 height 22
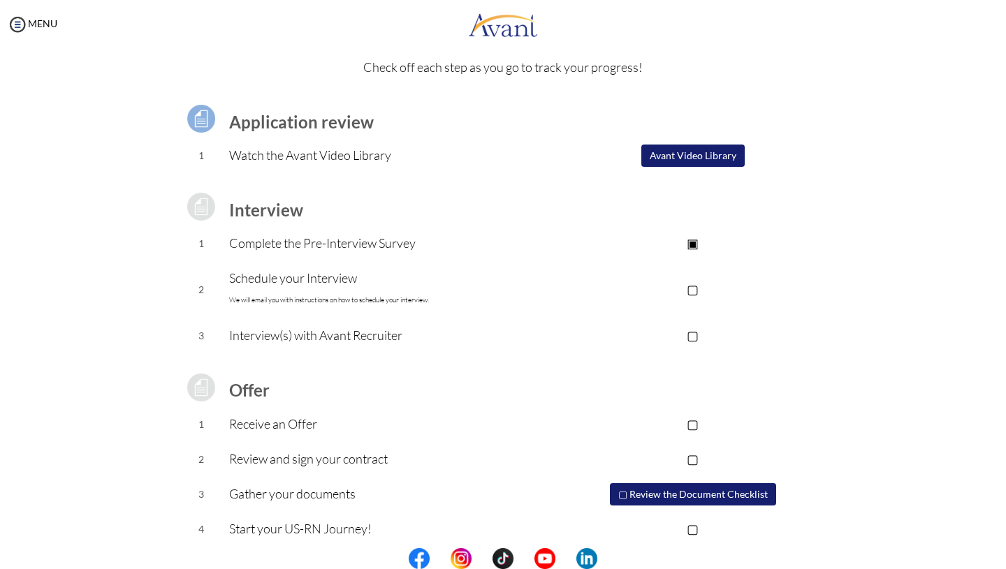
scroll to position [66, 0]
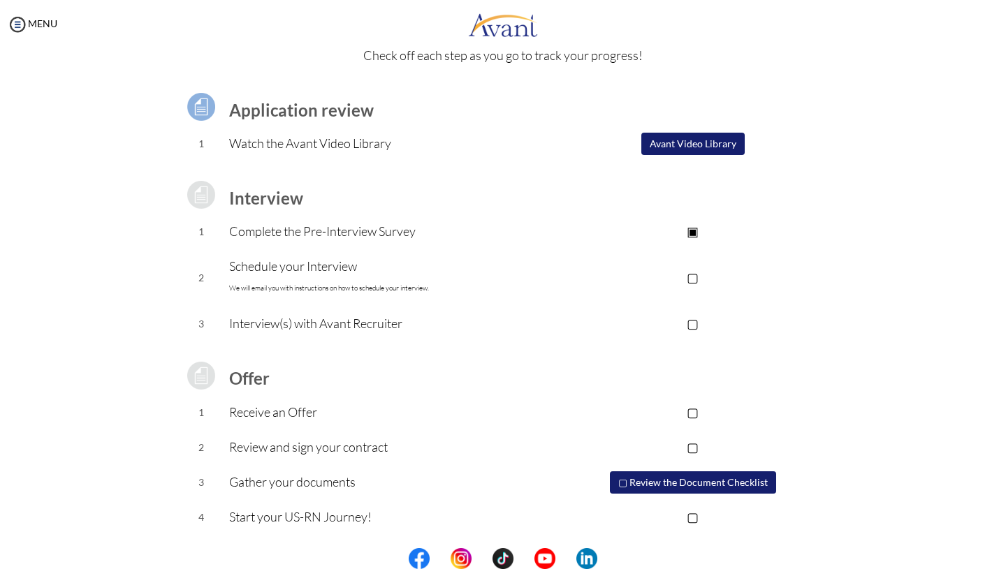
click at [698, 323] on p "▢" at bounding box center [693, 324] width 280 height 20
click at [695, 281] on p "▢" at bounding box center [693, 278] width 280 height 20
click at [697, 317] on p "▣" at bounding box center [693, 324] width 280 height 20
